Goal: Information Seeking & Learning: Learn about a topic

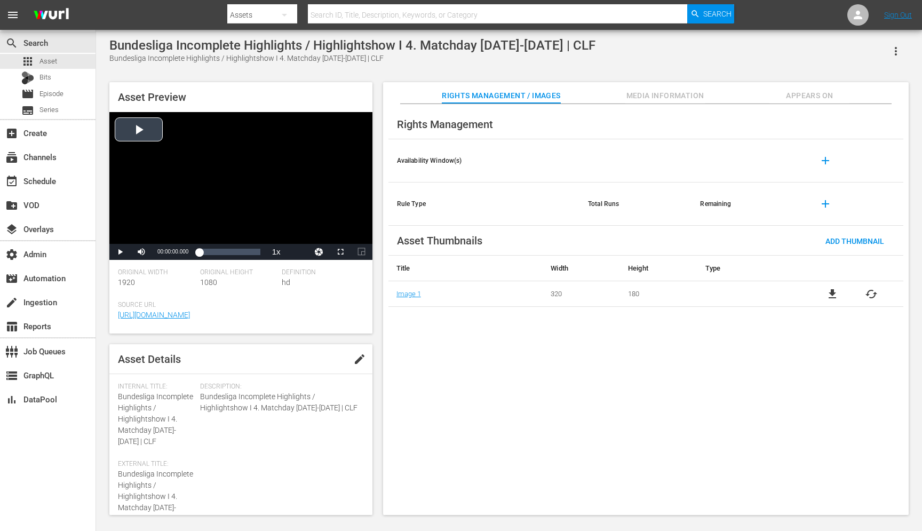
click at [139, 139] on div "Video Player" at bounding box center [240, 178] width 263 height 132
click at [244, 253] on div "Loaded : 0.19% 00:38:19.953 00:00:02.040" at bounding box center [229, 252] width 61 height 11
click at [219, 169] on div "Video Player" at bounding box center [240, 178] width 263 height 132
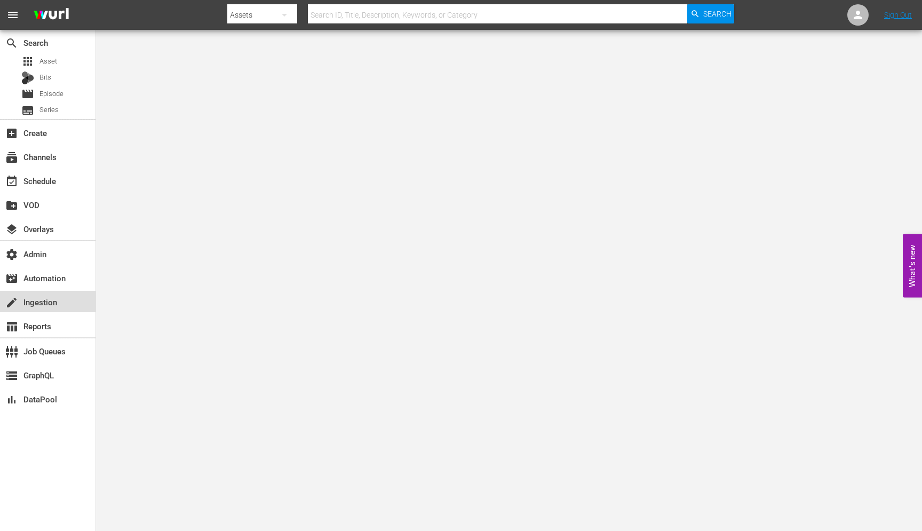
click at [30, 304] on div "create Ingestion" at bounding box center [30, 301] width 60 height 10
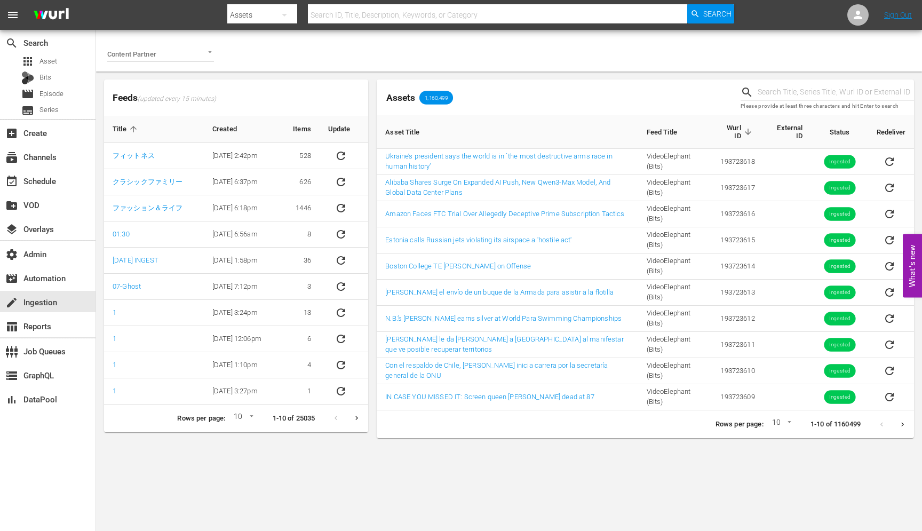
click at [165, 58] on input "Content Partner" at bounding box center [145, 53] width 77 height 14
click at [167, 83] on li "Bundesliga" at bounding box center [160, 76] width 107 height 17
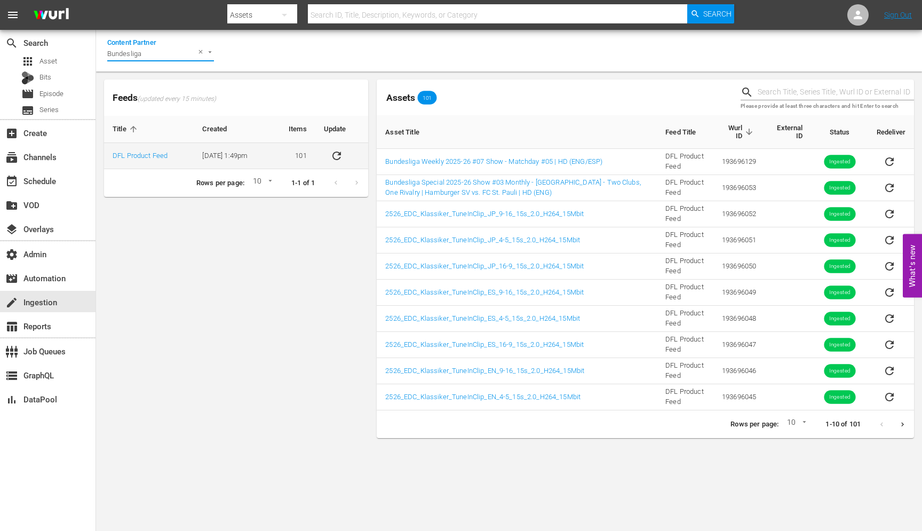
type input "Bundesliga"
click at [271, 152] on td "[DATE] 1:49pm" at bounding box center [232, 156] width 77 height 26
click at [195, 112] on div "Feeds (updated every 15 minutes) Title Created Items Update DFL Product Feed 9/…" at bounding box center [236, 138] width 264 height 117
click at [803, 464] on body "menu Search By Assets Search ID, Title, Description, Keywords, or Category Sear…" at bounding box center [461, 265] width 922 height 531
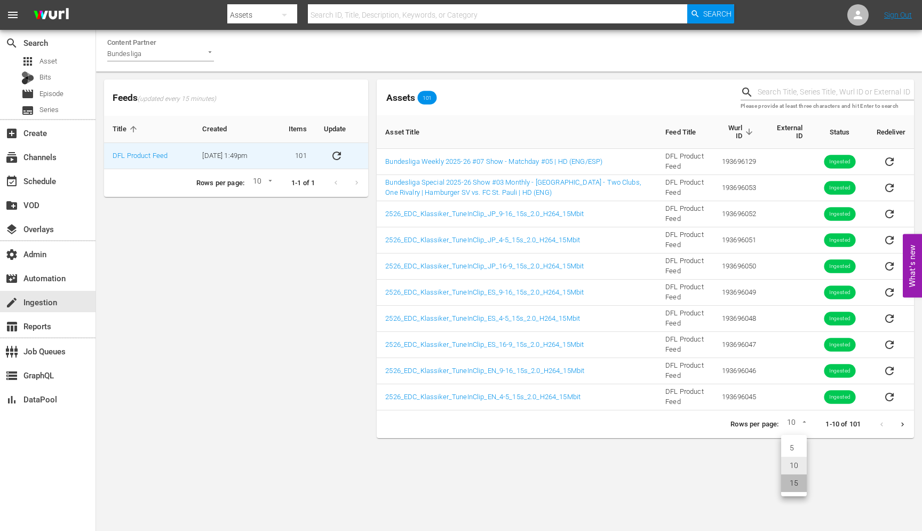
click at [800, 482] on li "15" at bounding box center [794, 483] width 26 height 18
type input "15"
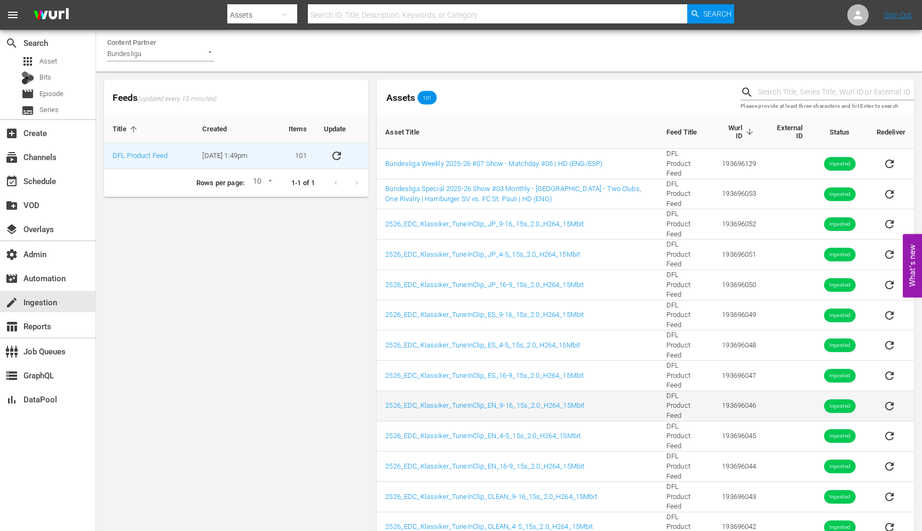
scroll to position [108, 0]
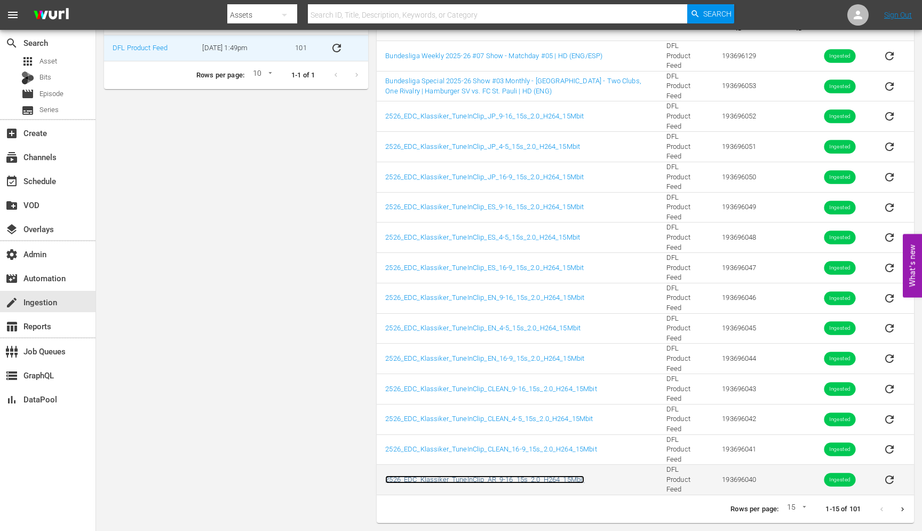
click at [529, 479] on link "2526_EDC_Klassiker_TuneInClip_AR_9-16_15s_2.0_H264_15Mbit" at bounding box center [484, 479] width 199 height 8
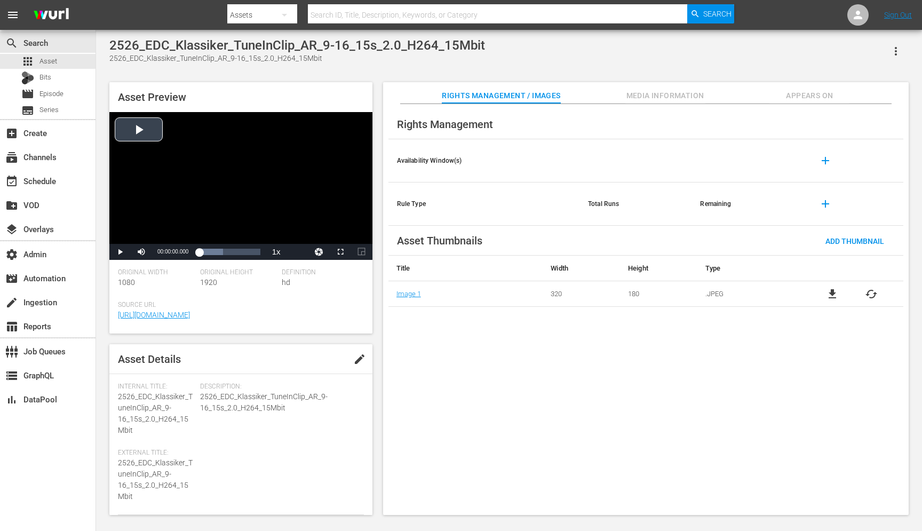
click at [132, 133] on div "Video Player" at bounding box center [240, 178] width 263 height 132
click at [220, 253] on div "Progress Bar" at bounding box center [229, 252] width 61 height 11
click at [238, 253] on div "Loaded : 100.00% 00:00:09.614 00:00:05.739" at bounding box center [229, 252] width 61 height 11
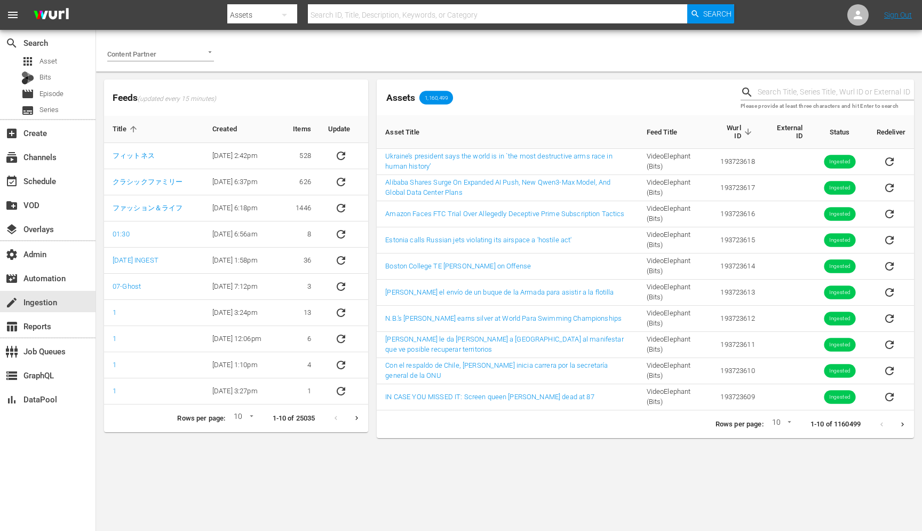
click at [151, 59] on input "Content Partner" at bounding box center [145, 53] width 77 height 14
click at [169, 73] on li "Bundesliga" at bounding box center [160, 76] width 107 height 17
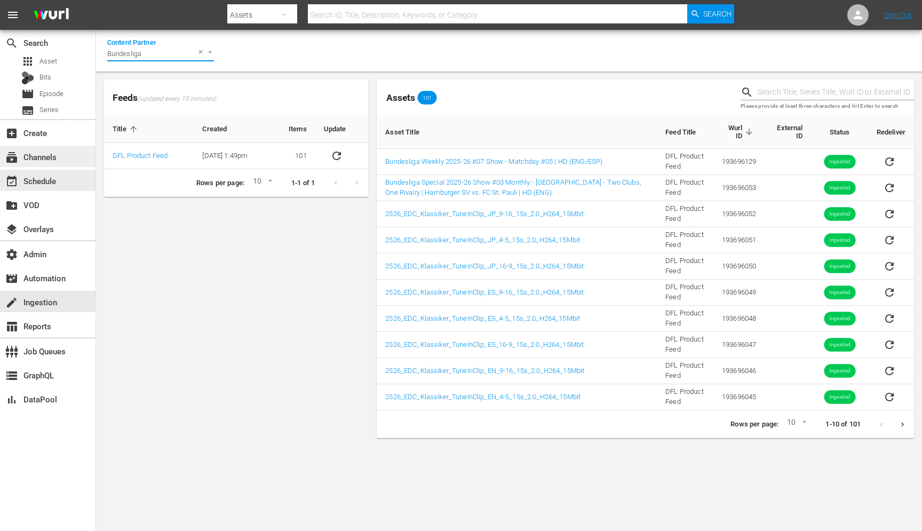
type input "Bundesliga"
click at [37, 160] on div "subscriptions Channels" at bounding box center [30, 155] width 60 height 10
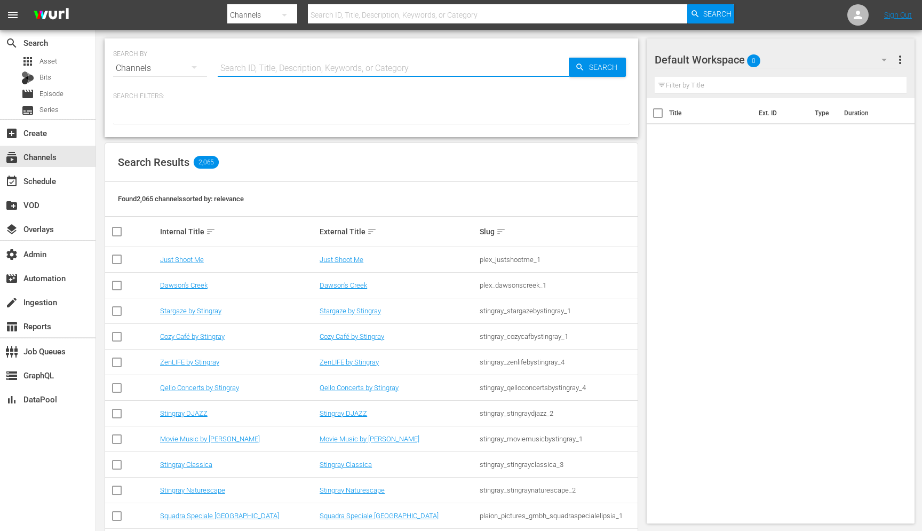
click at [347, 73] on input "text" at bounding box center [393, 68] width 351 height 26
type input "Bundesliga"
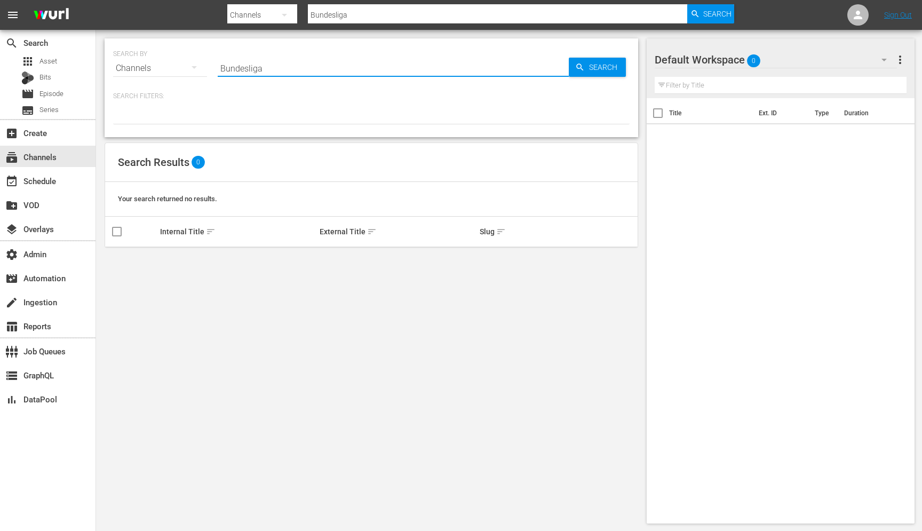
click at [231, 65] on input "Bundesliga" at bounding box center [393, 68] width 351 height 26
type input "bundesliga"
click at [33, 61] on span "apps" at bounding box center [27, 61] width 13 height 13
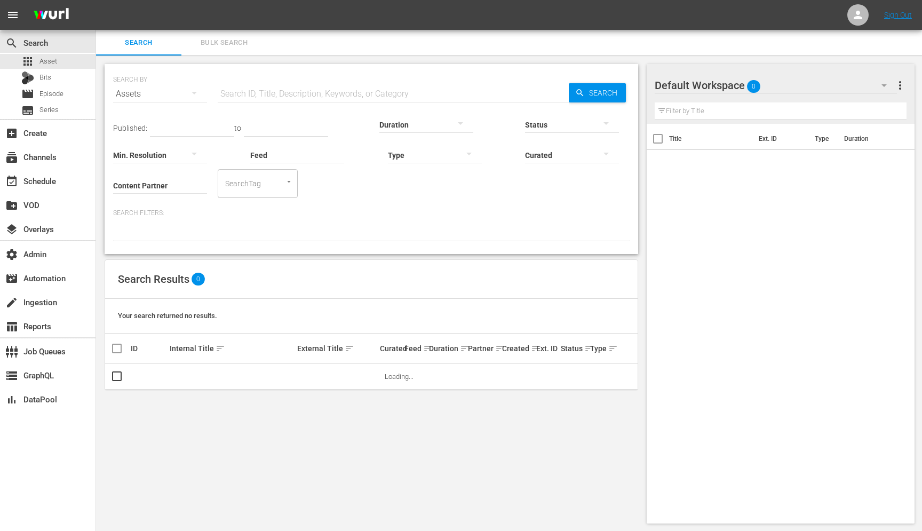
click at [174, 189] on input "Content Partner" at bounding box center [160, 186] width 94 height 38
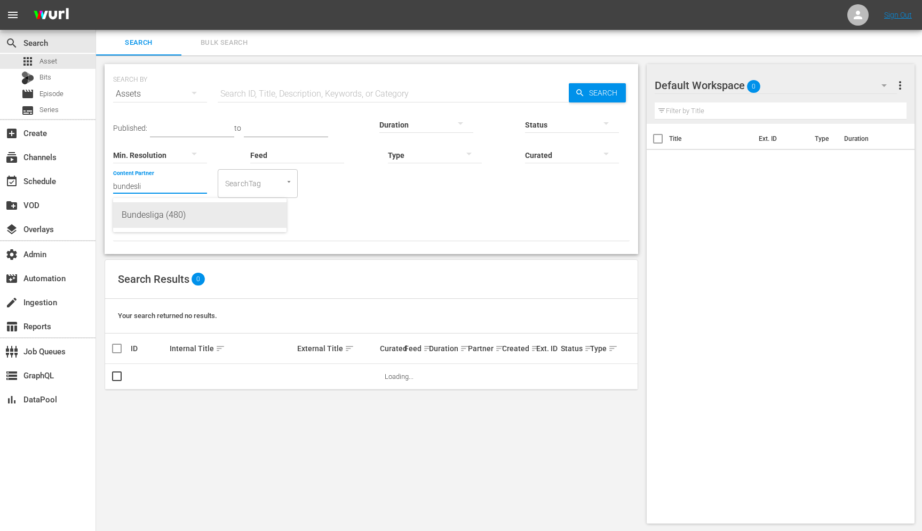
click at [176, 219] on div "Bundesliga (480)" at bounding box center [200, 215] width 156 height 26
type input "Bundesliga (480)"
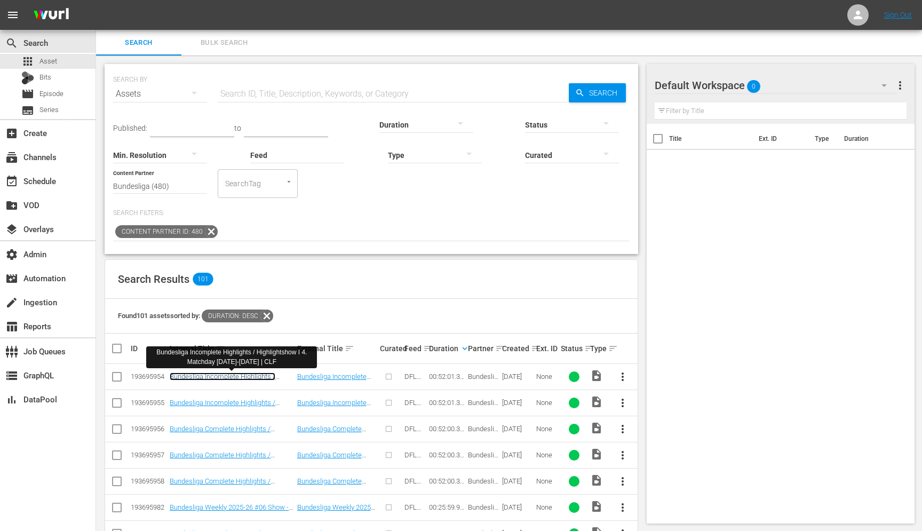
click at [255, 374] on link "Bundesliga Incomplete Highlights / Highlightshow I 4. Matchday [DATE]-[DATE] | …" at bounding box center [224, 384] width 108 height 24
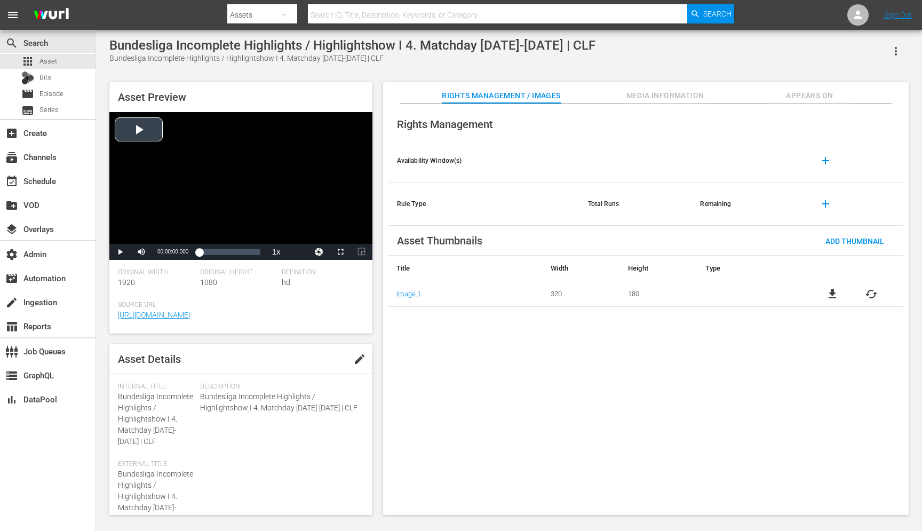
click at [158, 146] on div "Video Player" at bounding box center [240, 178] width 263 height 132
click at [220, 253] on div "00:17:47.835" at bounding box center [220, 252] width 1 height 11
click at [240, 254] on div "00:34:13.529" at bounding box center [239, 252] width 1 height 11
